Goal: Information Seeking & Learning: Learn about a topic

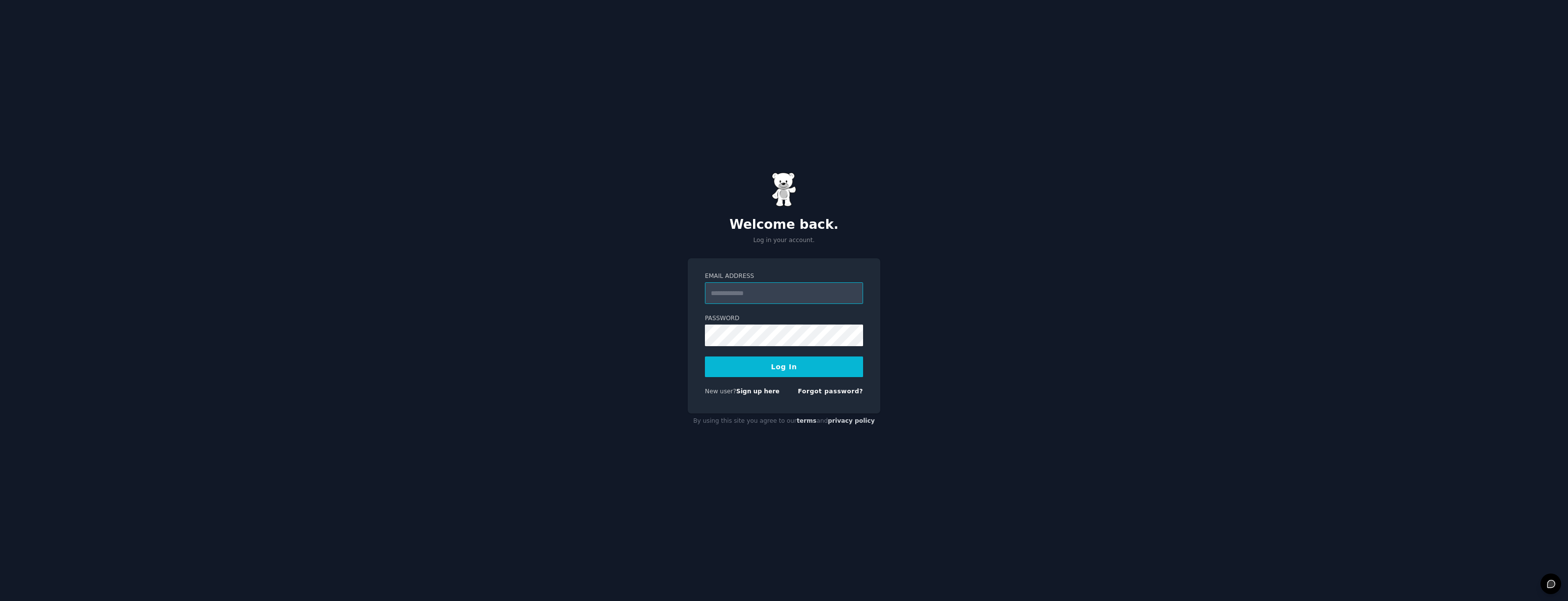
type input "**********"
click at [776, 366] on button "Log In" at bounding box center [784, 366] width 158 height 20
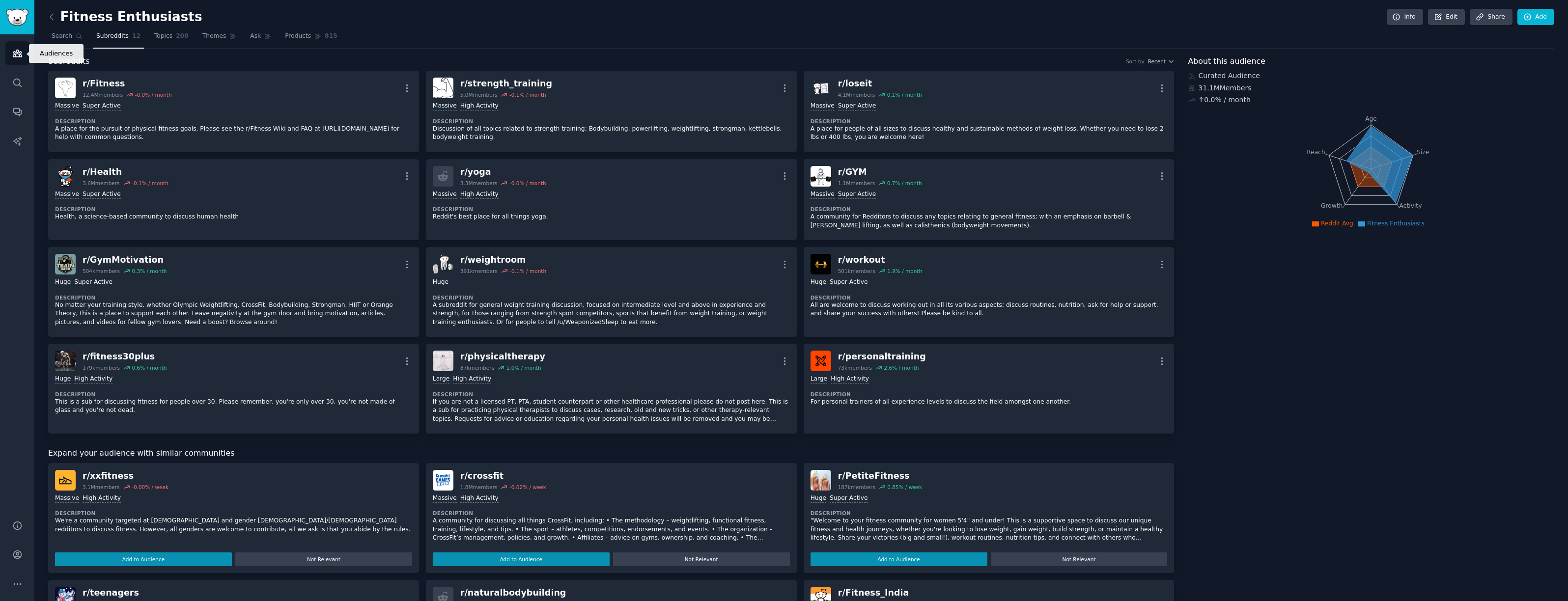
click at [20, 50] on icon "Sidebar" at bounding box center [18, 53] width 11 height 11
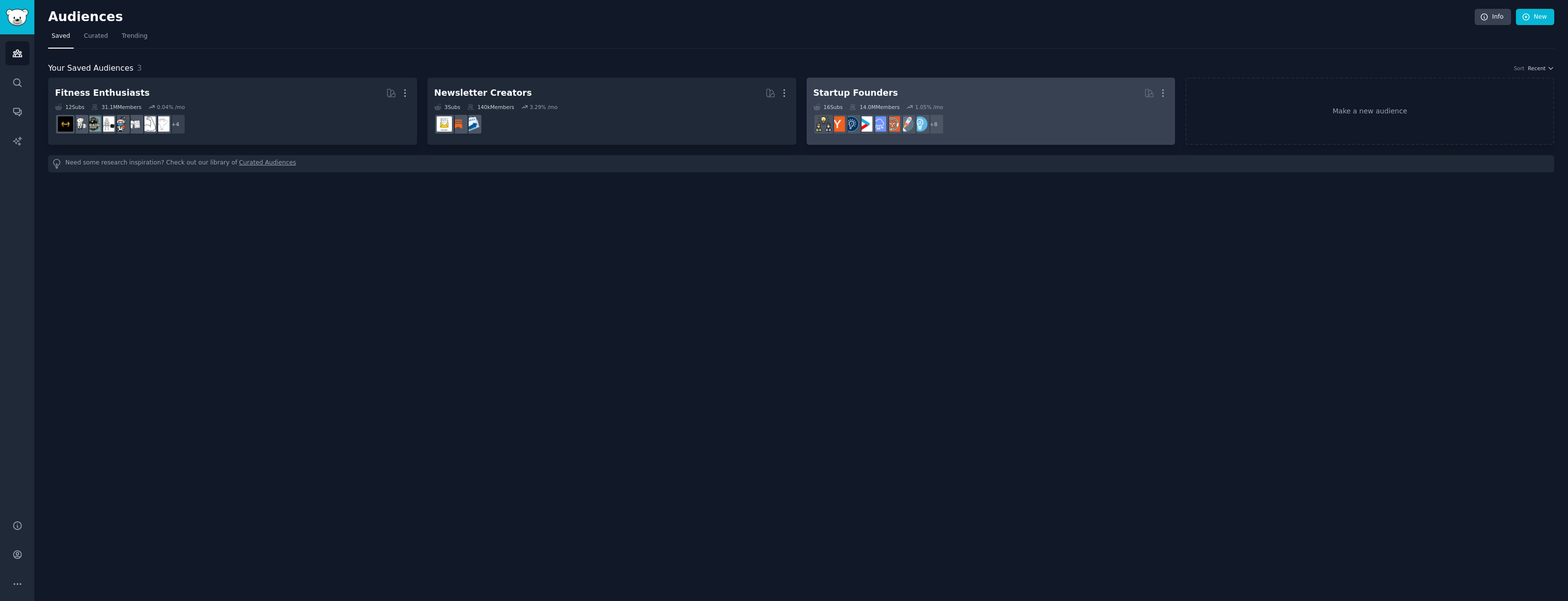
click at [874, 91] on div "Startup Founders" at bounding box center [856, 93] width 84 height 12
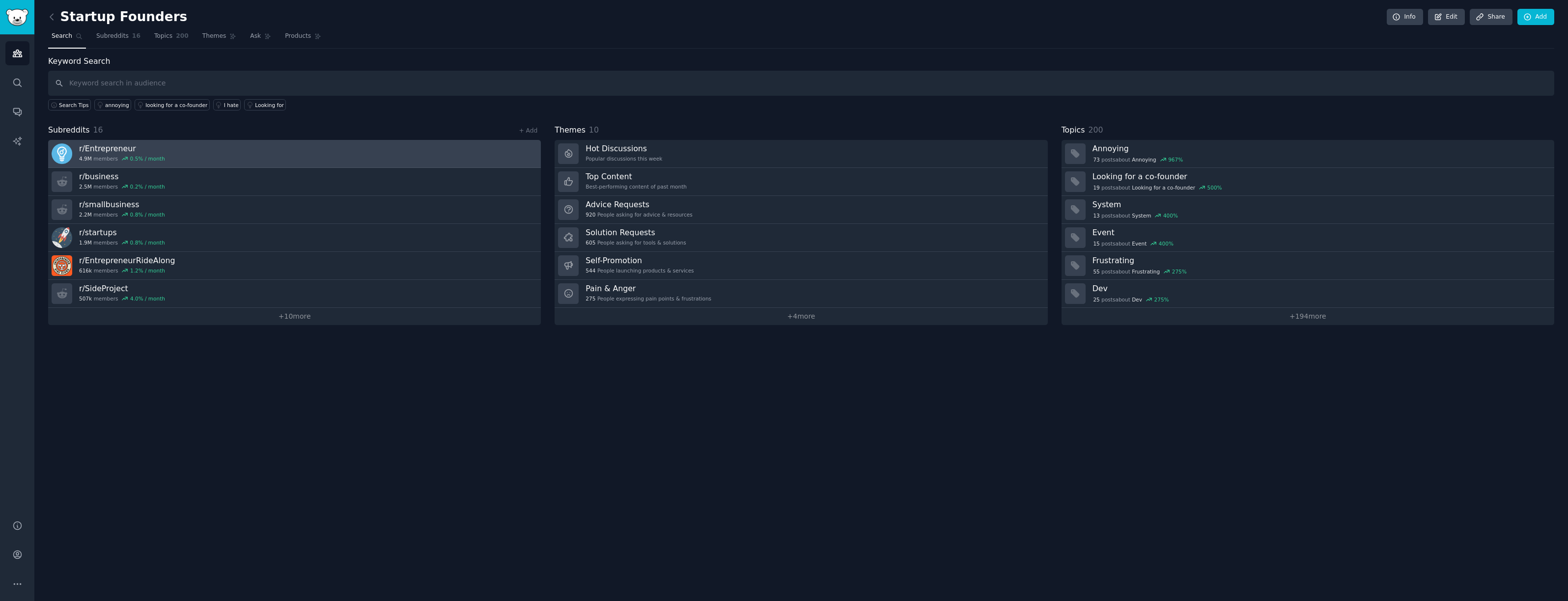
click at [111, 145] on h3 "r/ Entrepreneur" at bounding box center [122, 149] width 86 height 11
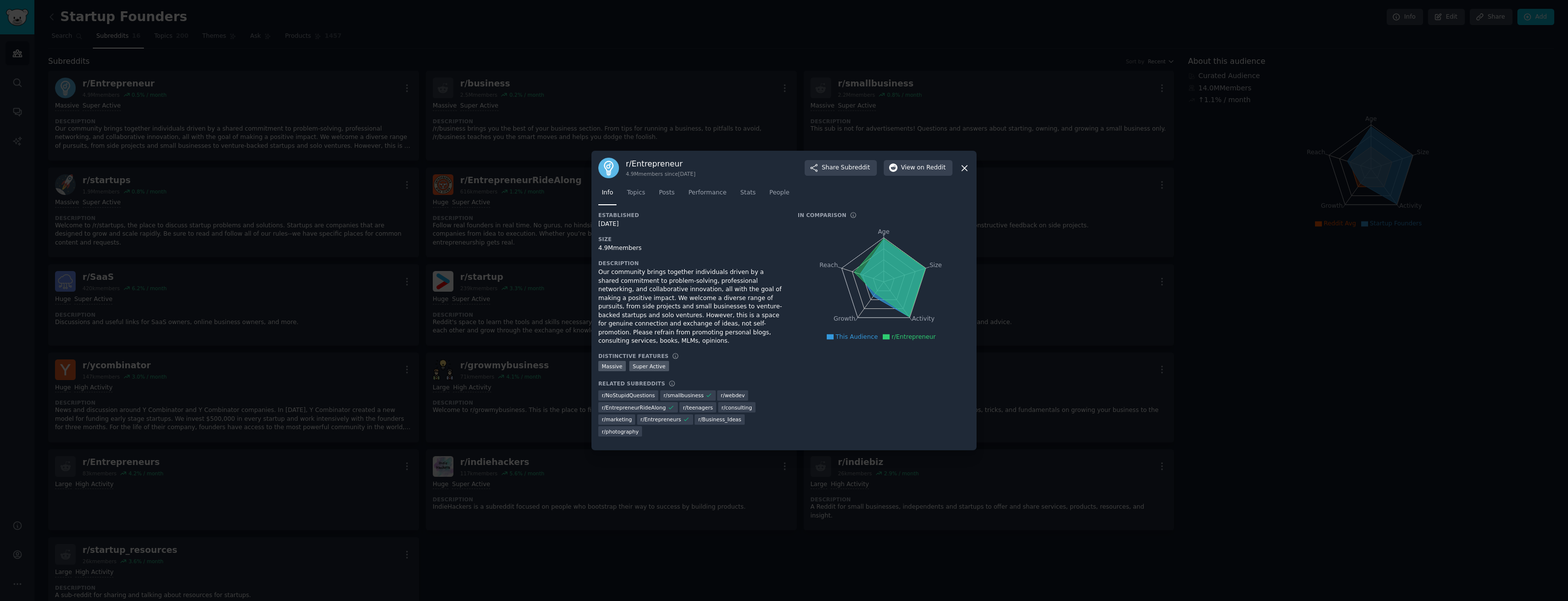
click at [897, 268] on icon at bounding box center [890, 277] width 71 height 78
drag, startPoint x: 890, startPoint y: 264, endPoint x: 890, endPoint y: 259, distance: 5.0
click at [890, 261] on icon at bounding box center [890, 277] width 71 height 78
click at [637, 189] on link "Topics" at bounding box center [636, 195] width 25 height 20
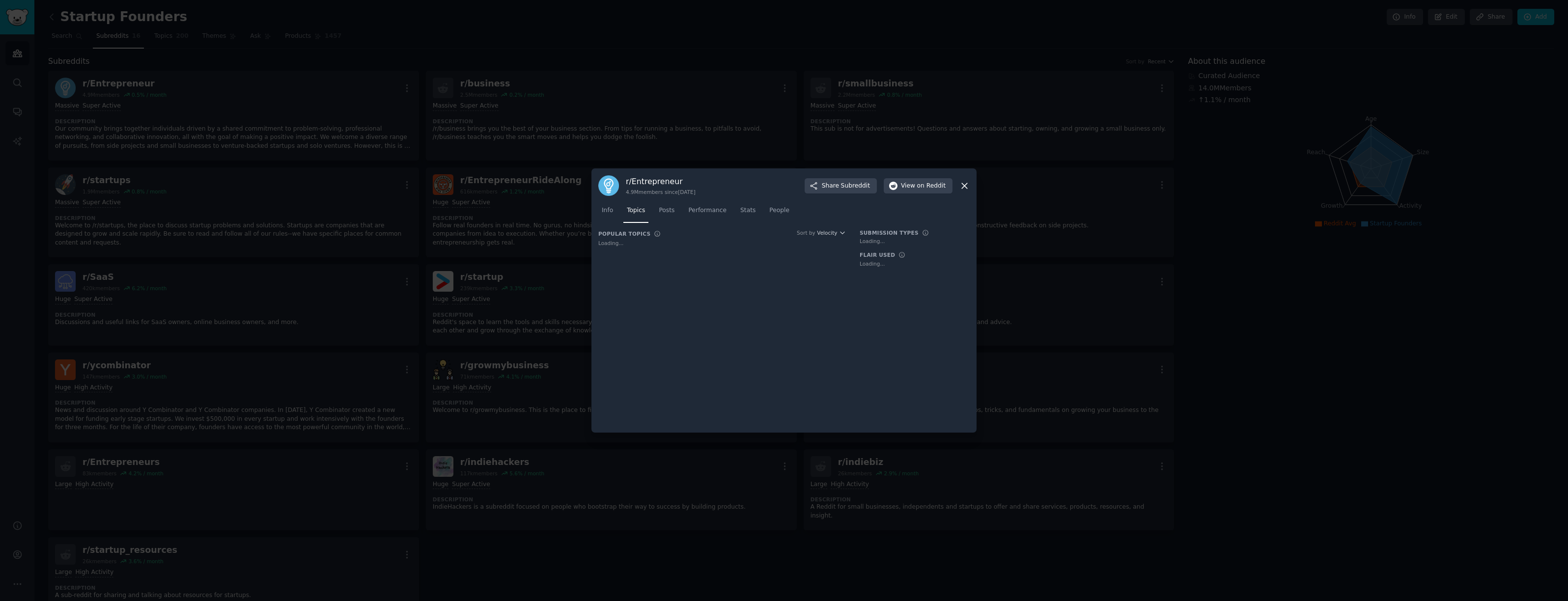
click at [636, 191] on div "4.9M members since 08/21/2008" at bounding box center [661, 192] width 70 height 7
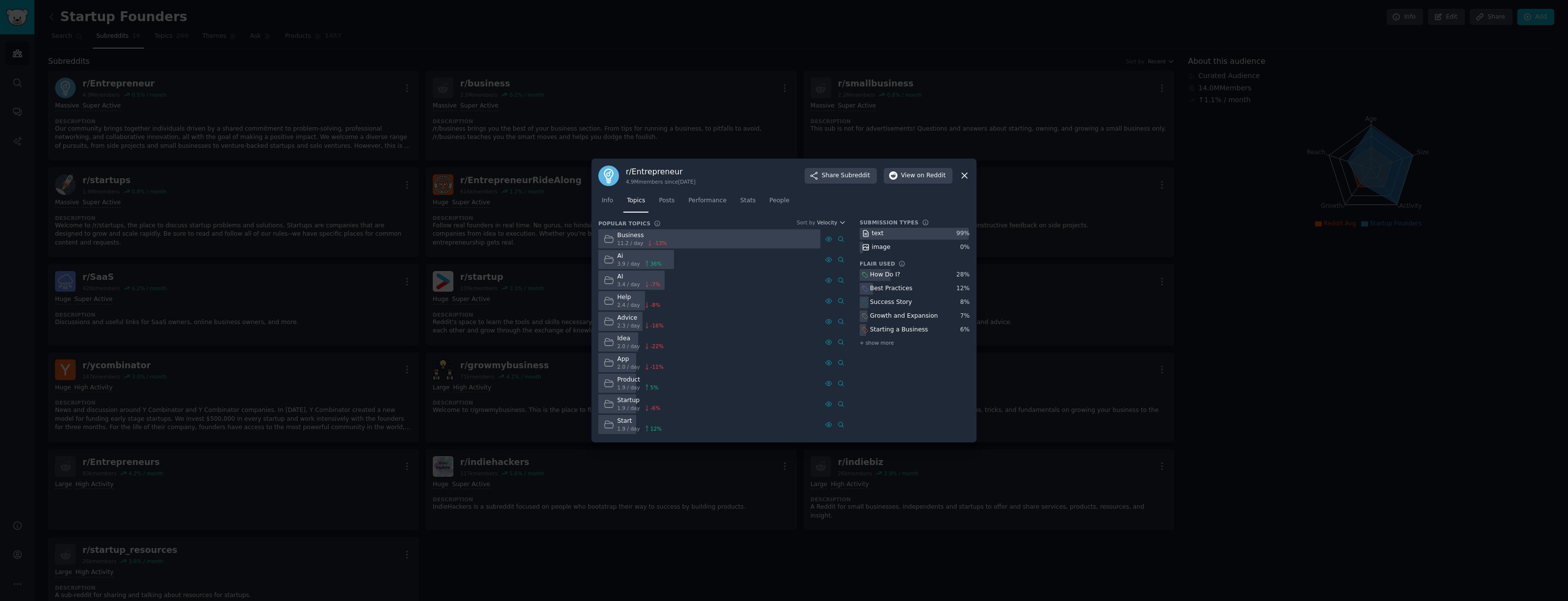
click at [616, 262] on div "Ai 3.9 / day 36 %" at bounding box center [632, 259] width 69 height 19
click at [612, 259] on icon at bounding box center [608, 259] width 9 height 7
click at [616, 259] on div "Ai 3.9 / day 36 %" at bounding box center [632, 259] width 69 height 19
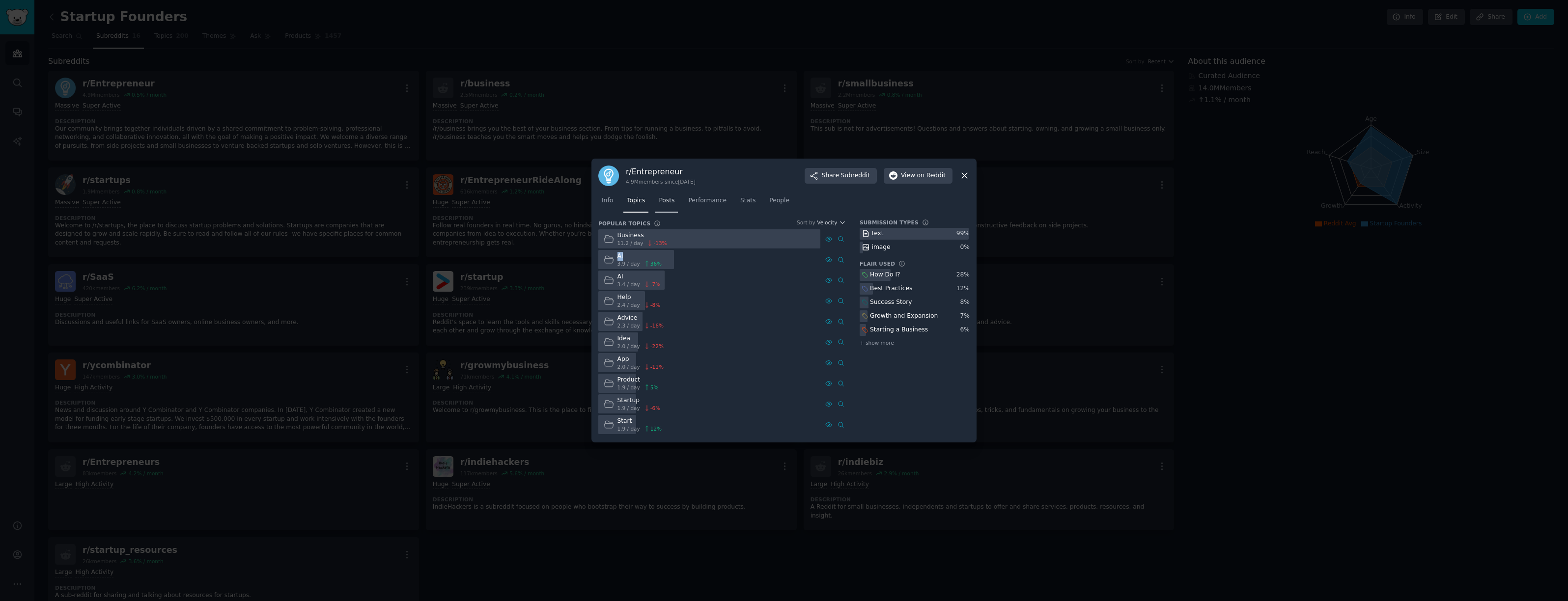
click at [665, 203] on span "Posts" at bounding box center [667, 201] width 16 height 9
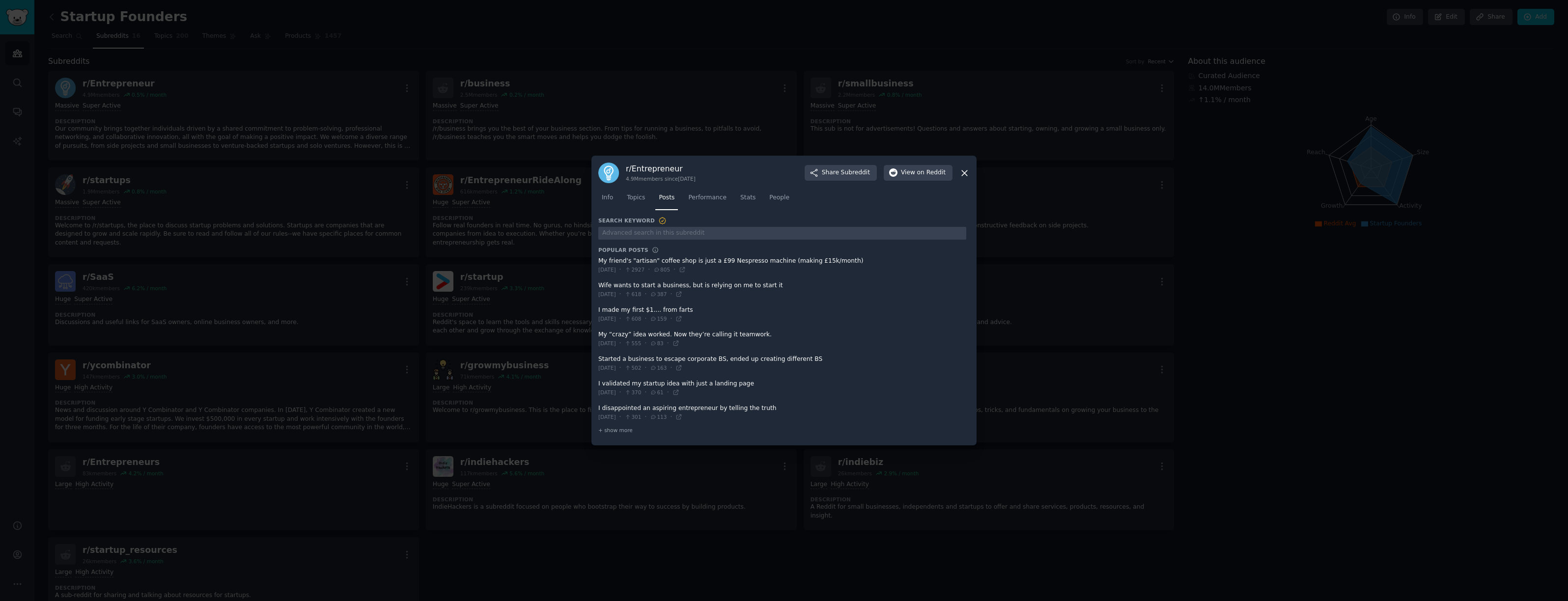
drag, startPoint x: 598, startPoint y: 337, endPoint x: 623, endPoint y: 337, distance: 25.0
click at [618, 337] on div "r/ Entrepreneur 4.9M members since 08/21/2008 Share Subreddit View on Reddit In…" at bounding box center [784, 300] width 385 height 290
click at [712, 191] on div "Info Topics Posts Performance Stats People" at bounding box center [784, 200] width 372 height 34
click at [707, 201] on span "Performance" at bounding box center [707, 197] width 38 height 9
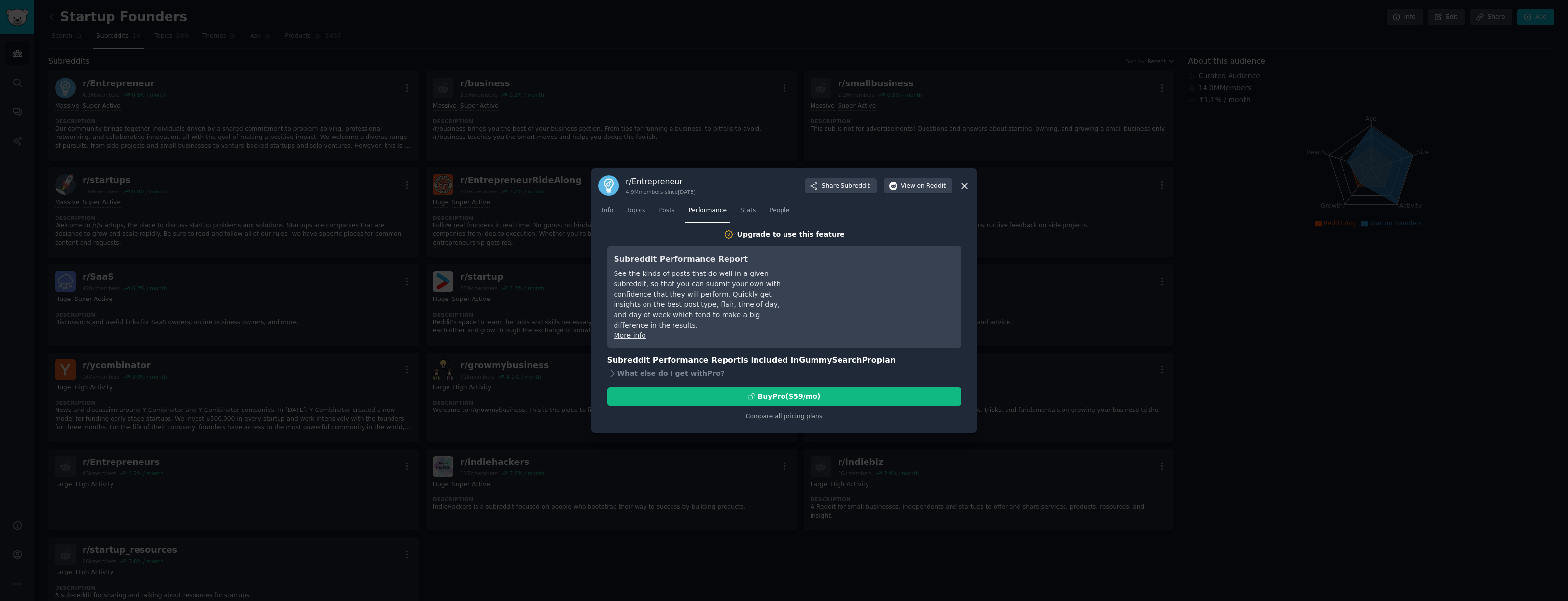
click at [759, 212] on nav "Info Topics Posts Performance Stats People" at bounding box center [784, 212] width 372 height 20
click at [755, 213] on link "Stats" at bounding box center [748, 212] width 22 height 20
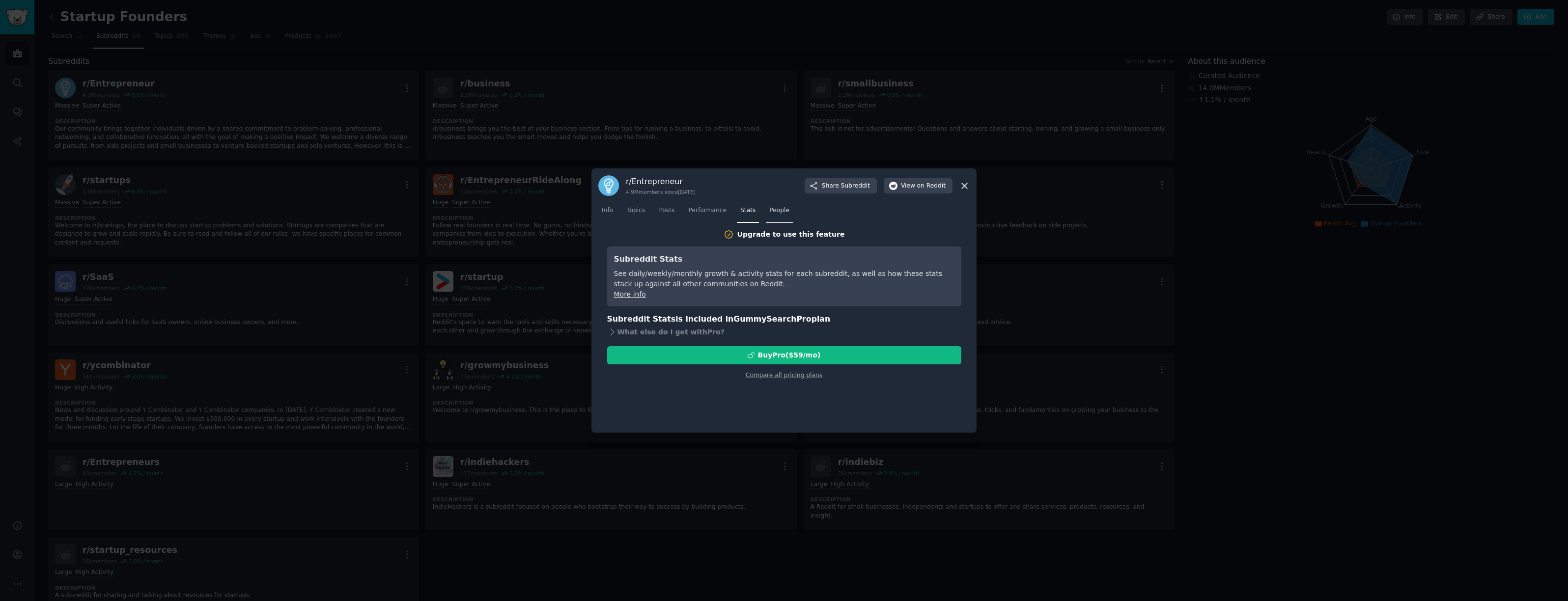
click at [784, 212] on span "People" at bounding box center [779, 210] width 20 height 9
click at [604, 212] on span "Info" at bounding box center [607, 210] width 11 height 9
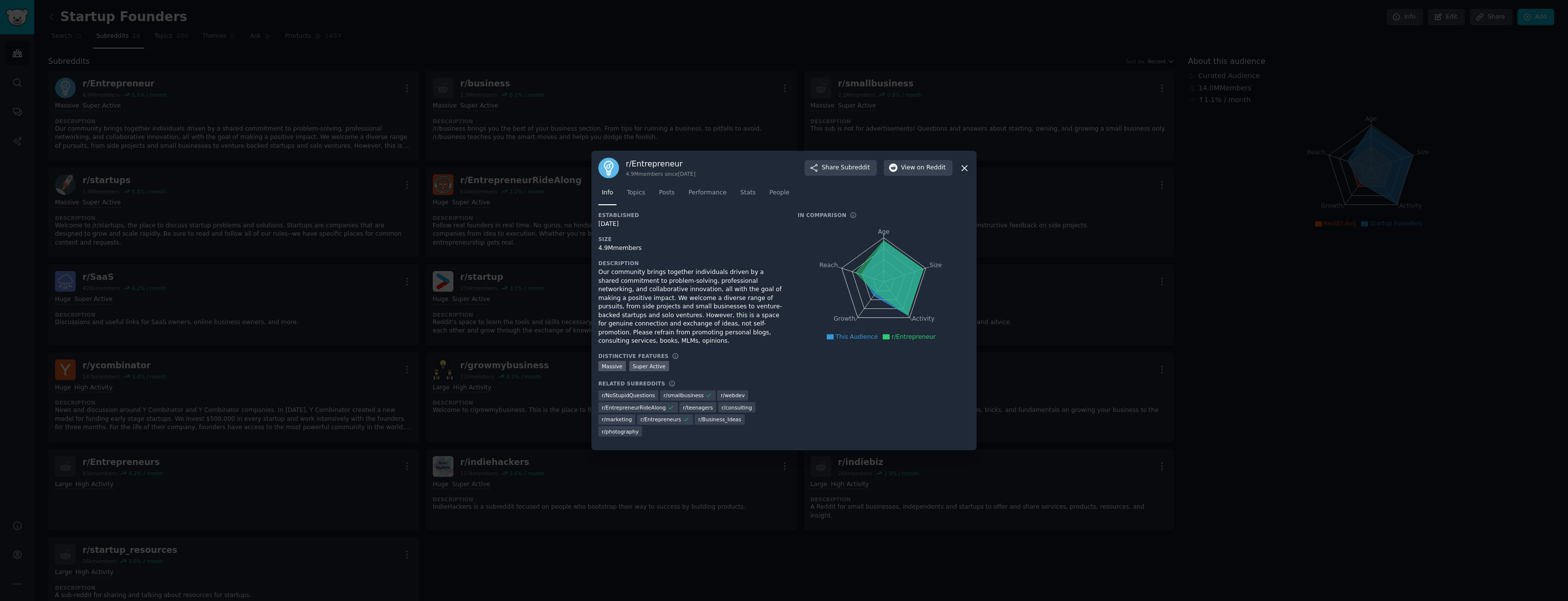
click at [962, 171] on icon at bounding box center [965, 168] width 11 height 11
